Goal: Transaction & Acquisition: Purchase product/service

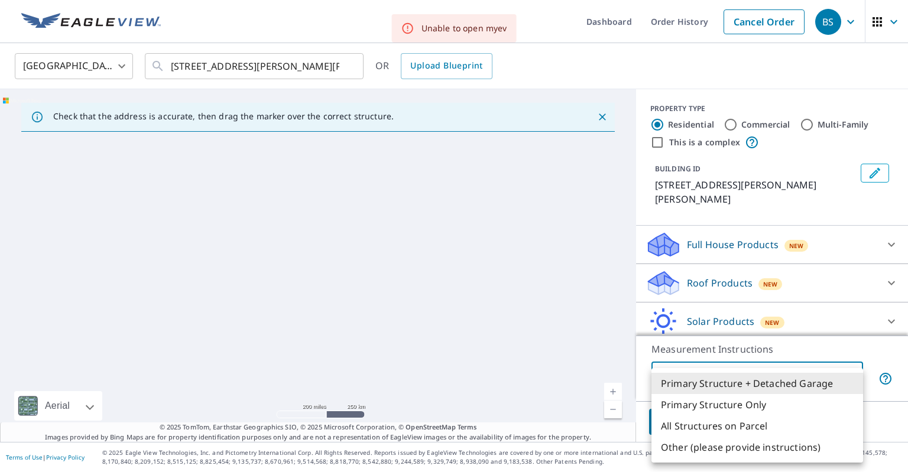
click at [744, 403] on li "Primary Structure Only" at bounding box center [757, 404] width 212 height 21
type input "2"
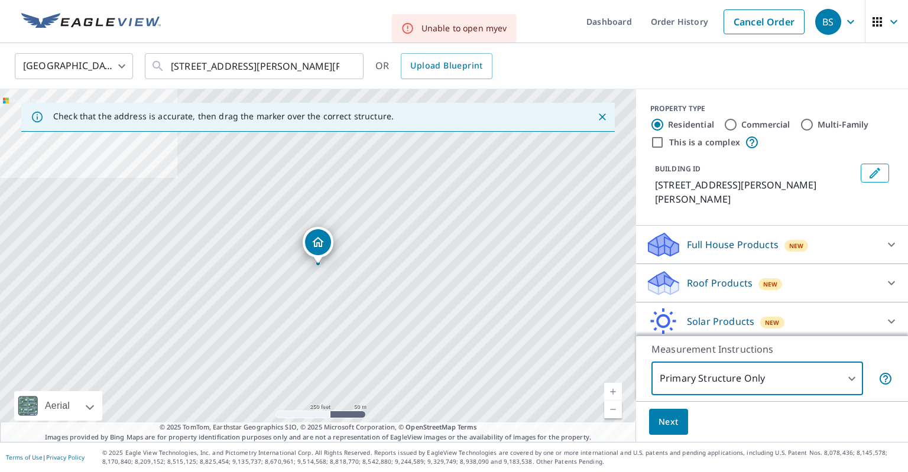
click at [676, 417] on span "Next" at bounding box center [669, 422] width 20 height 15
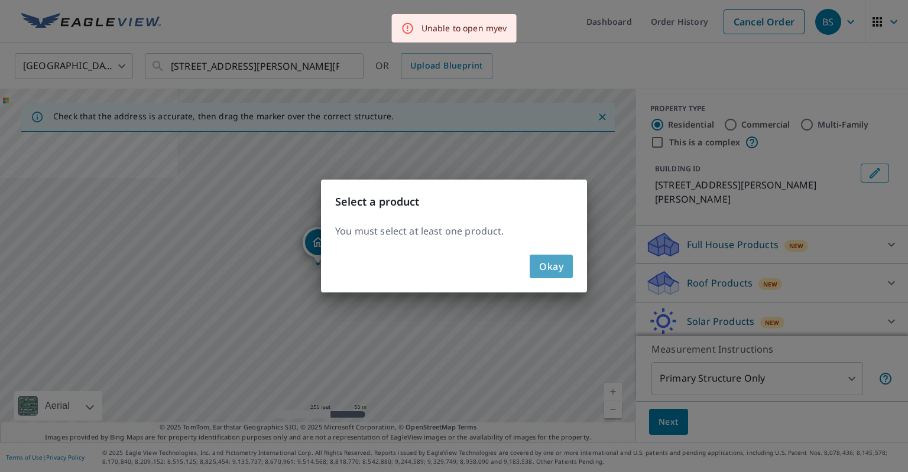
click at [561, 271] on span "Okay" at bounding box center [551, 266] width 24 height 17
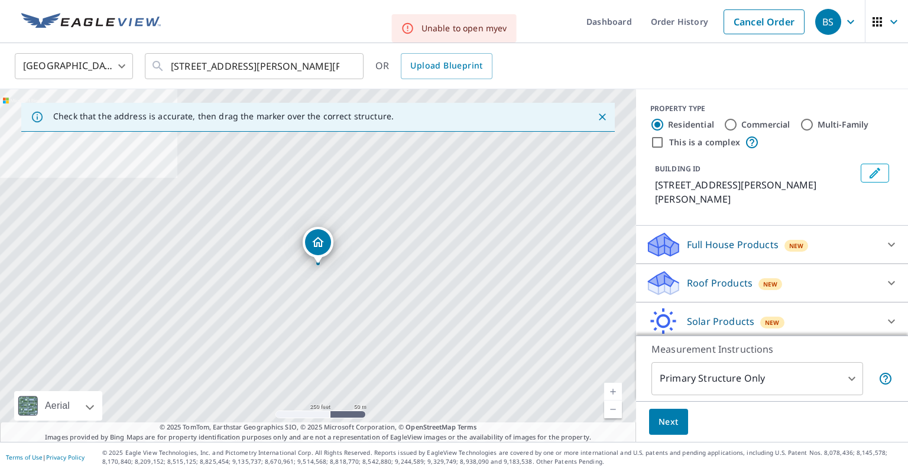
click at [793, 270] on div "Roof Products New" at bounding box center [762, 284] width 232 height 28
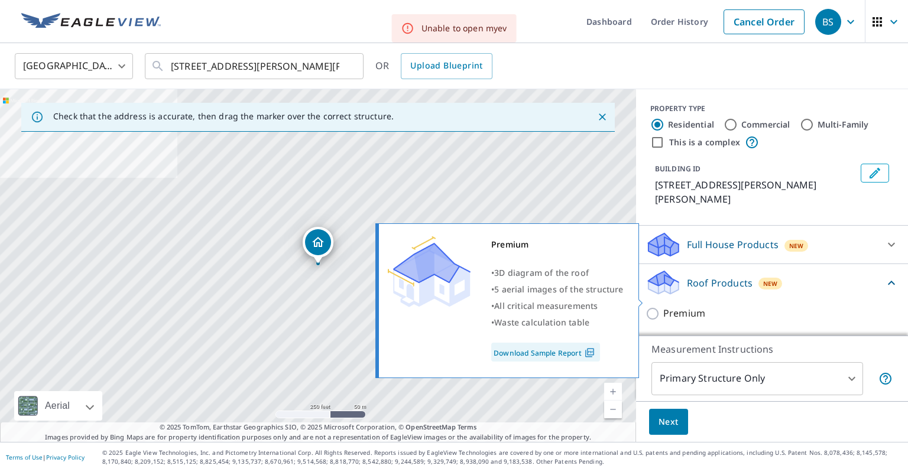
click at [682, 306] on p "Premium" at bounding box center [684, 313] width 42 height 15
click at [663, 307] on input "Premium" at bounding box center [655, 314] width 18 height 14
checkbox input "true"
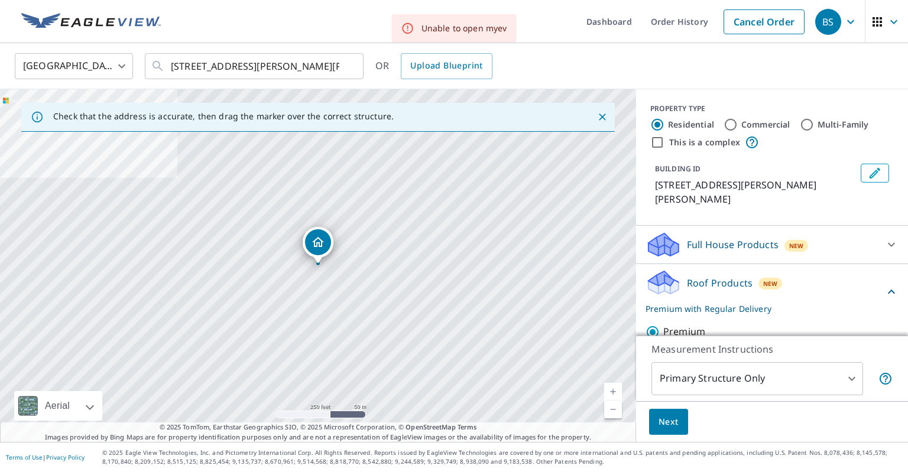
click at [661, 413] on button "Next" at bounding box center [668, 422] width 39 height 27
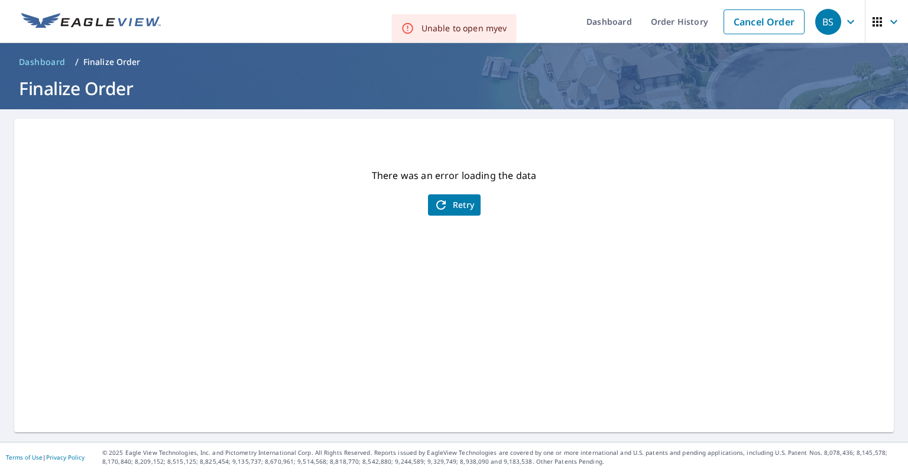
click at [457, 208] on span "Retry" at bounding box center [454, 205] width 41 height 14
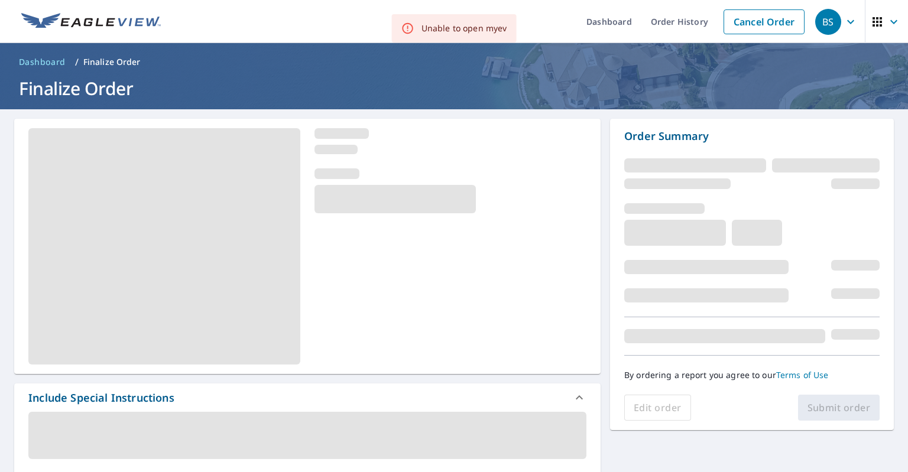
click at [557, 266] on div at bounding box center [307, 246] width 586 height 255
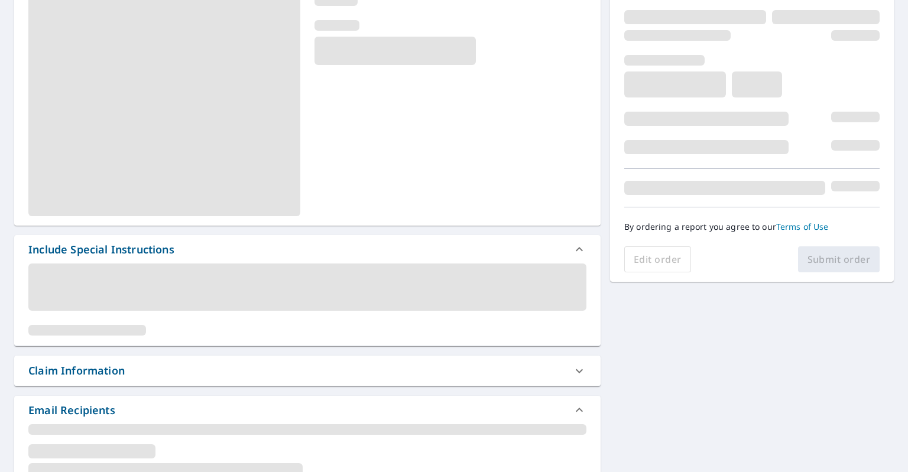
scroll to position [153, 0]
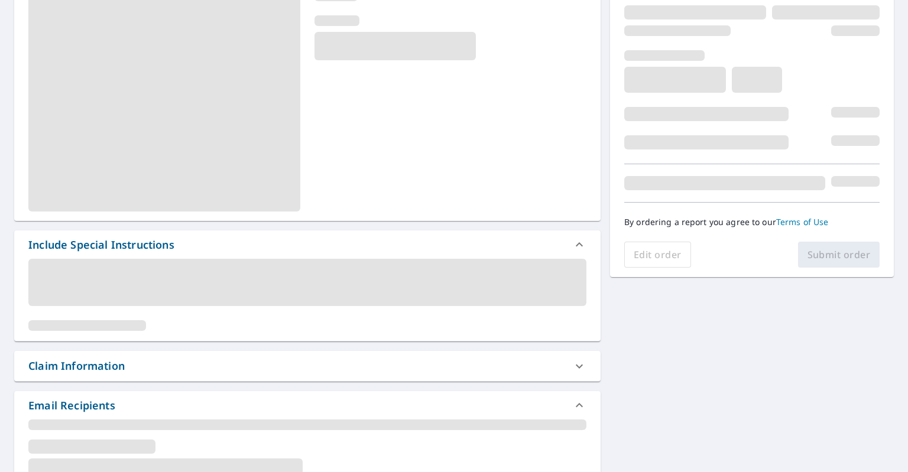
click at [472, 292] on span at bounding box center [307, 282] width 558 height 47
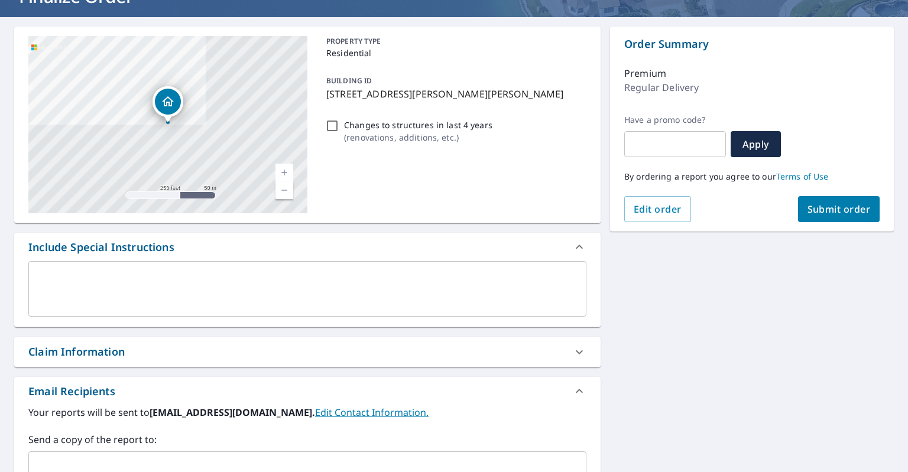
scroll to position [229, 0]
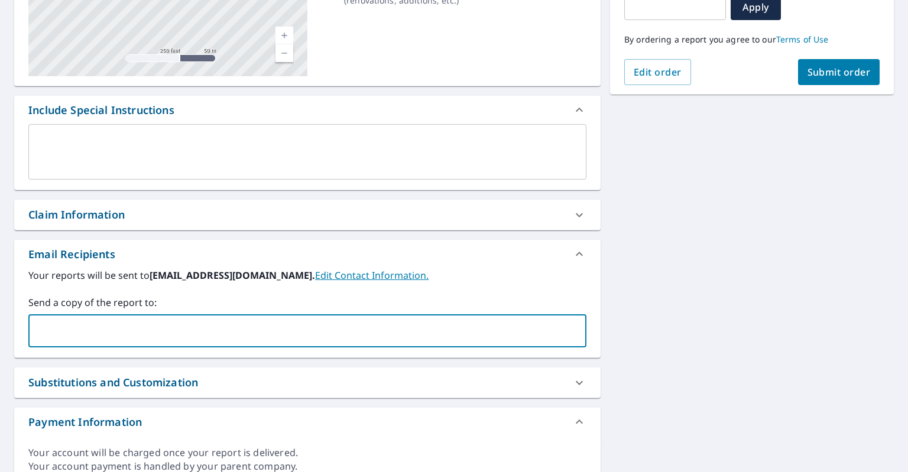
click at [142, 324] on input "text" at bounding box center [299, 331] width 530 height 22
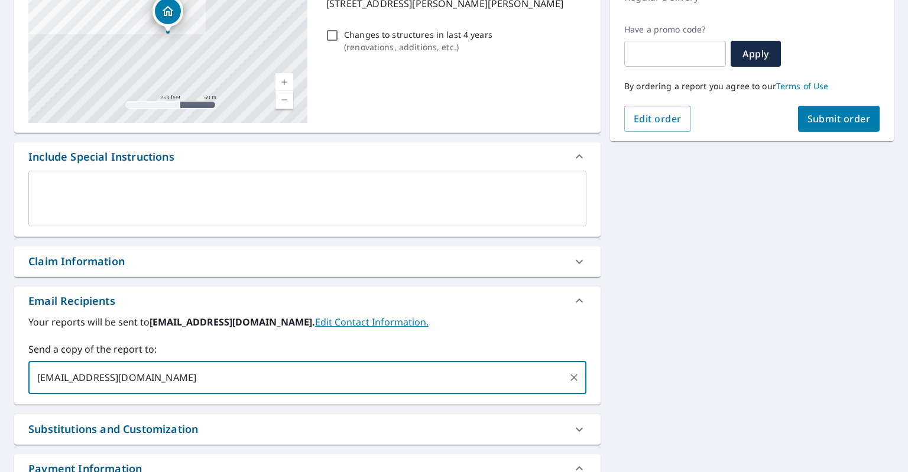
scroll to position [49, 0]
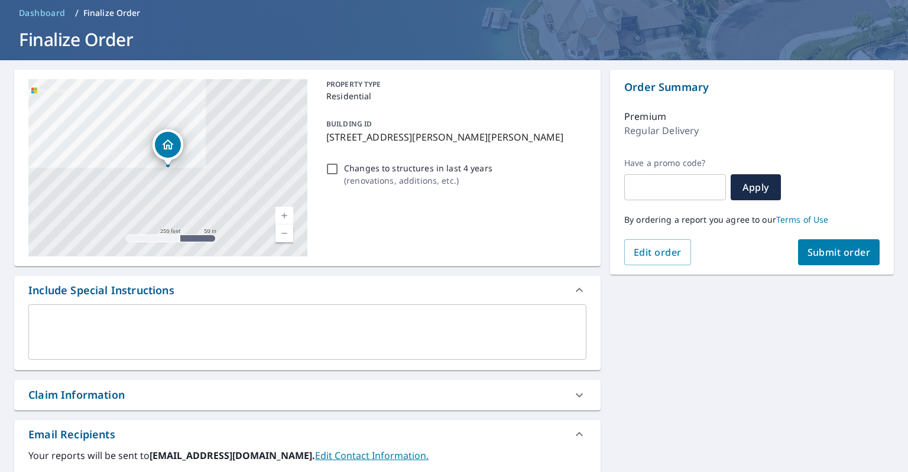
type input "lexingtonroofing@gmail.com"
click at [842, 254] on span "Submit order" at bounding box center [838, 252] width 63 height 13
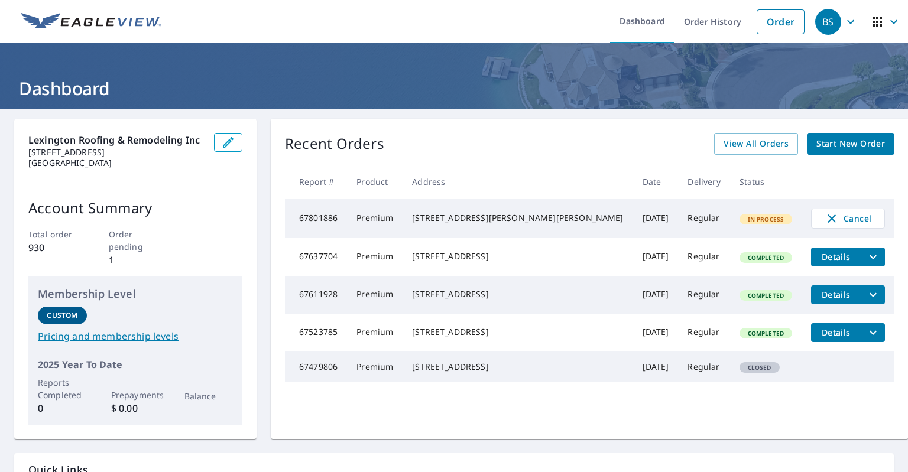
click at [500, 224] on div "[STREET_ADDRESS][PERSON_NAME][PERSON_NAME]" at bounding box center [517, 218] width 211 height 12
